Goal: Information Seeking & Learning: Learn about a topic

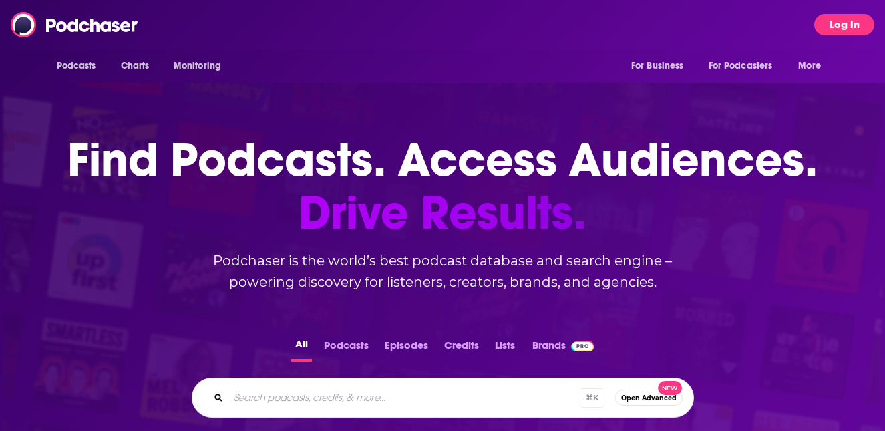
click at [845, 21] on button "Log In" at bounding box center [845, 24] width 60 height 21
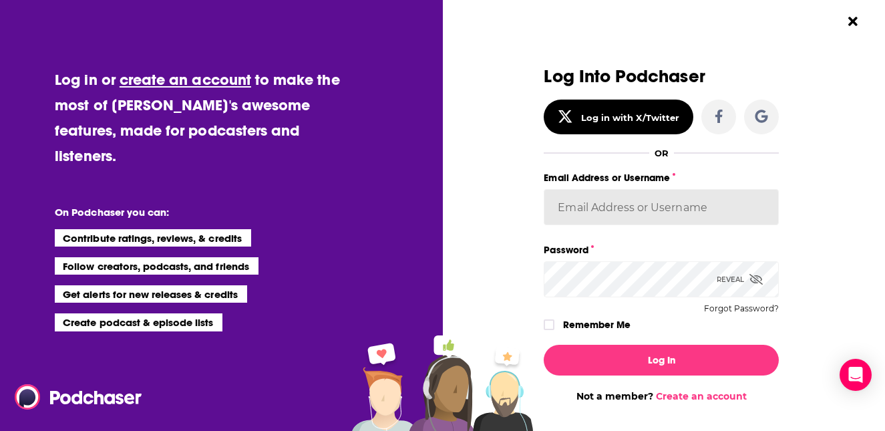
click at [609, 196] on input "Email Address or Username" at bounding box center [661, 207] width 235 height 36
paste input "[EMAIL_ADDRESS][DOMAIN_NAME]"
type input "[EMAIL_ADDRESS][DOMAIN_NAME]"
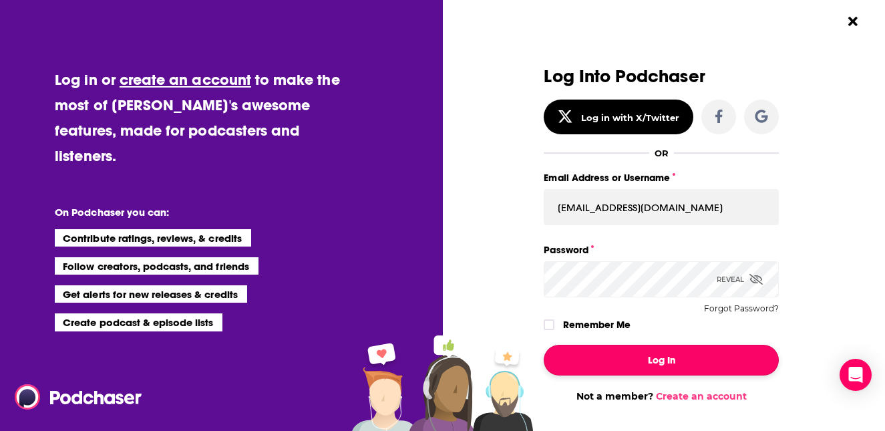
click at [609, 361] on button "Log In" at bounding box center [661, 360] width 235 height 31
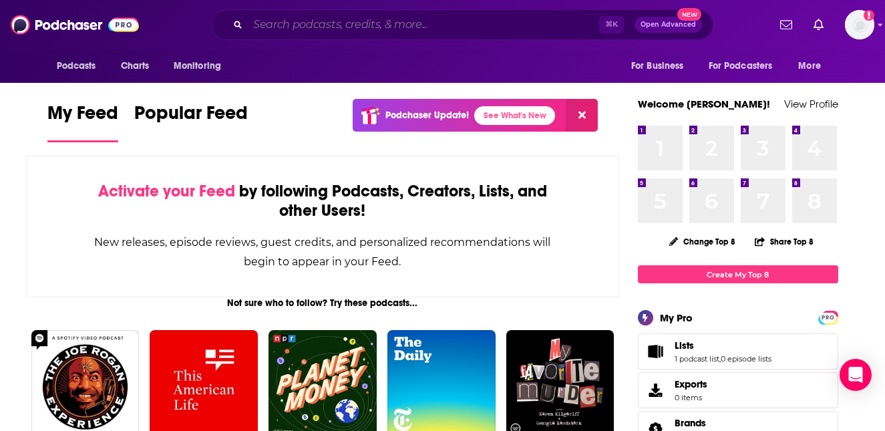
click at [535, 24] on input "Search podcasts, credits, & more..." at bounding box center [423, 24] width 351 height 21
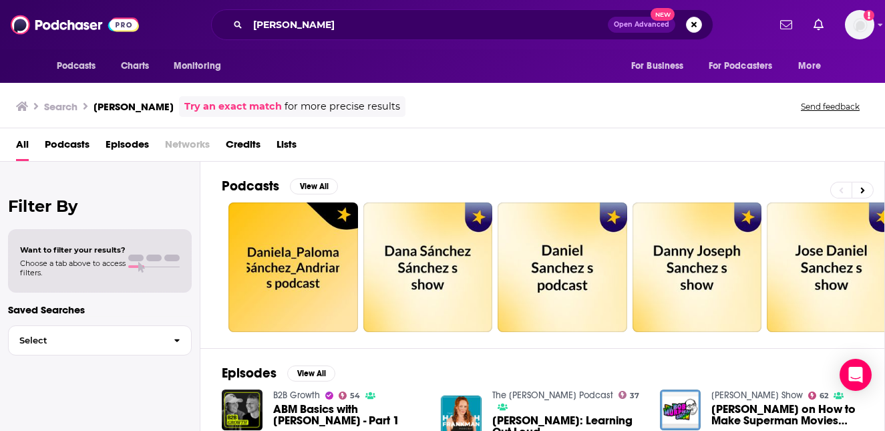
click at [348, 41] on div "Podcasts Charts Monitoring [PERSON_NAME] Open Advanced New For Business For Pod…" at bounding box center [442, 24] width 885 height 49
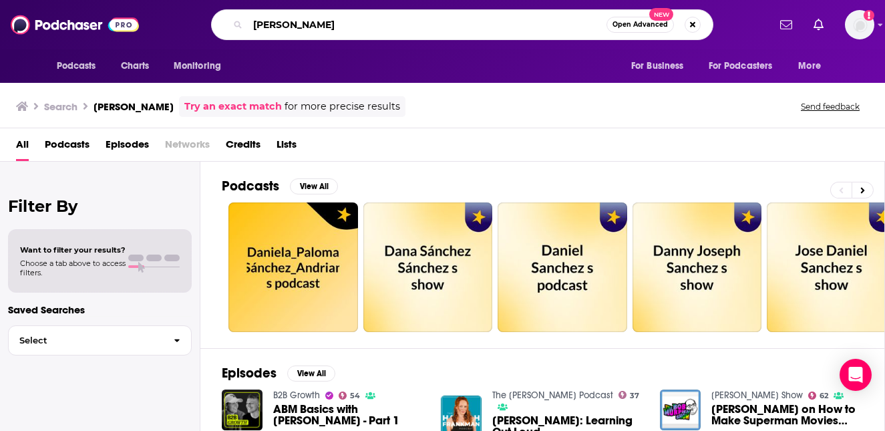
click at [343, 31] on input "[PERSON_NAME]" at bounding box center [427, 24] width 359 height 21
type input "[PERSON_NAME] the AI-driven marketer podcast"
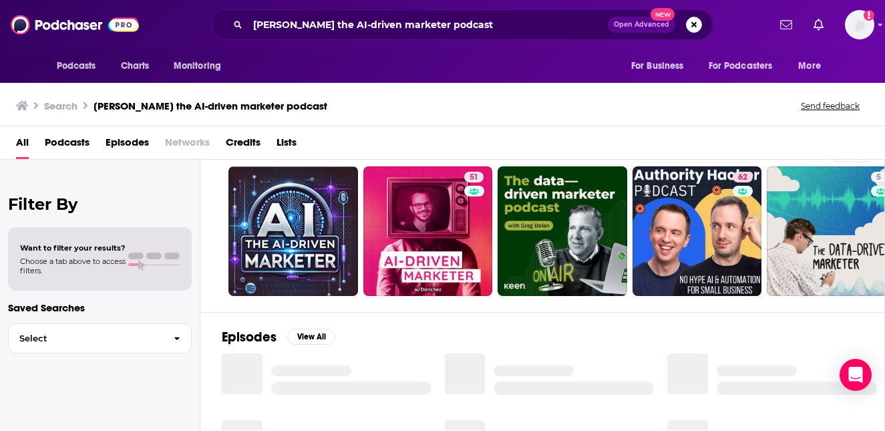
scroll to position [33, 0]
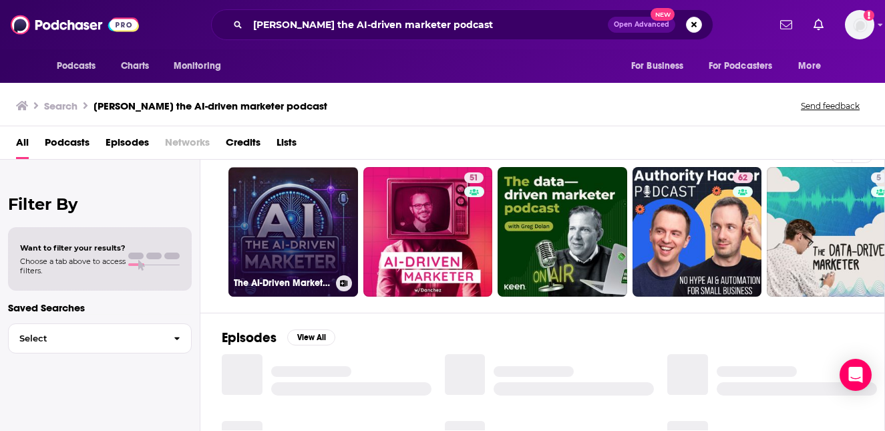
click at [317, 233] on link "The AI-Driven Marketer Podcast" at bounding box center [294, 232] width 130 height 130
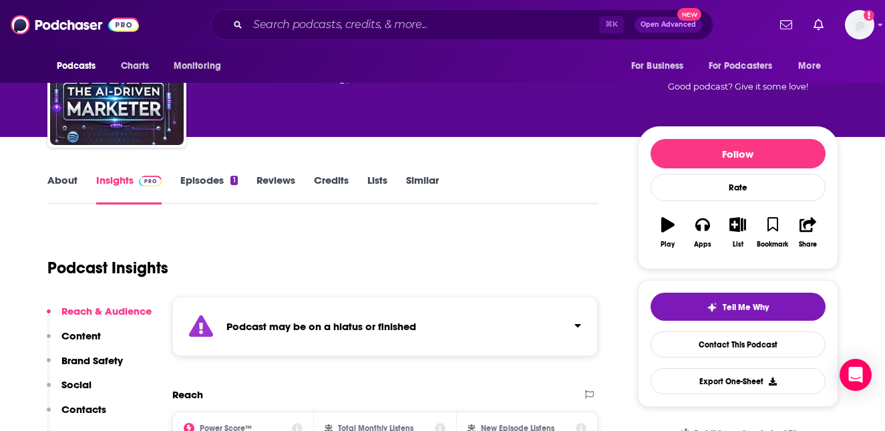
scroll to position [21, 0]
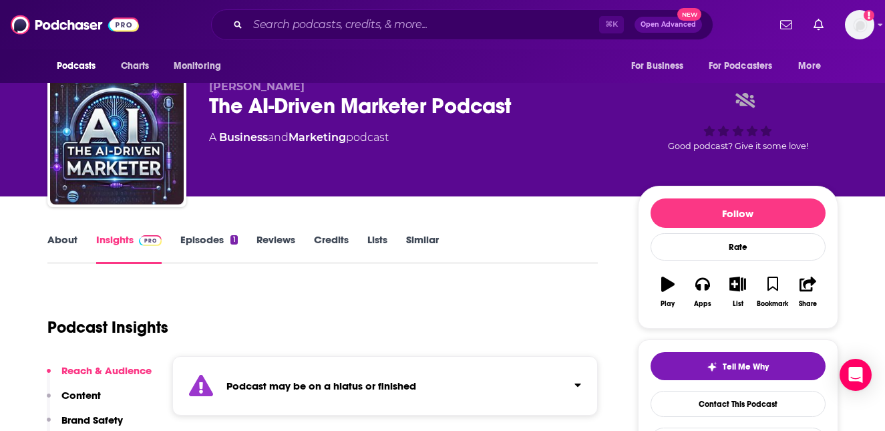
click at [59, 254] on link "About" at bounding box center [62, 248] width 30 height 31
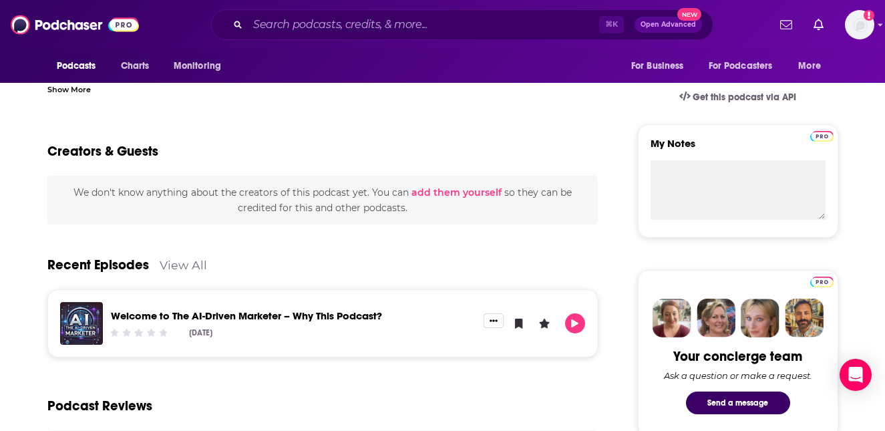
scroll to position [555, 0]
